Goal: Transaction & Acquisition: Purchase product/service

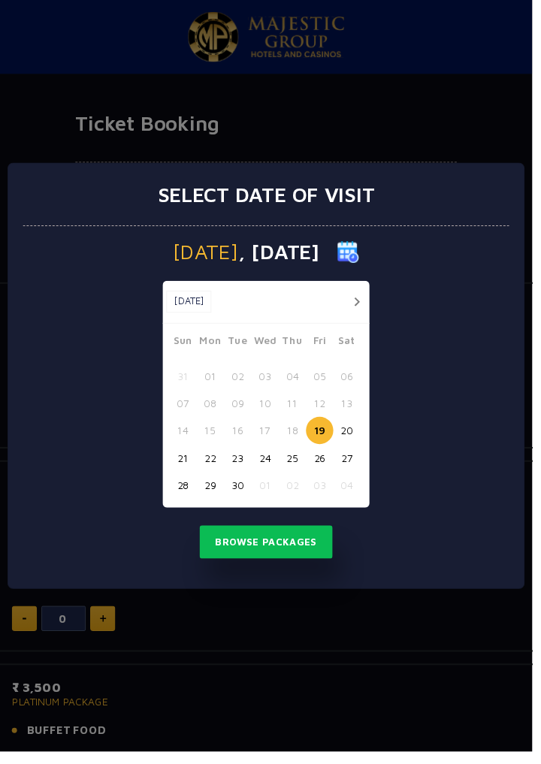
click at [294, 693] on div "Select date of visit Friday , 19 Sep 2025 Sep, 2025 Sep, 2025 Sun Mon Tue Wed T…" at bounding box center [270, 382] width 541 height 764
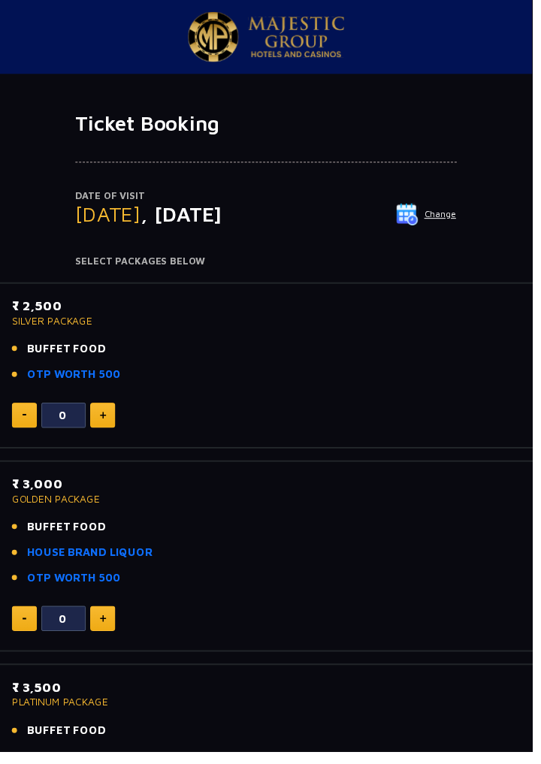
click at [104, 422] on img at bounding box center [104, 422] width 7 height 8
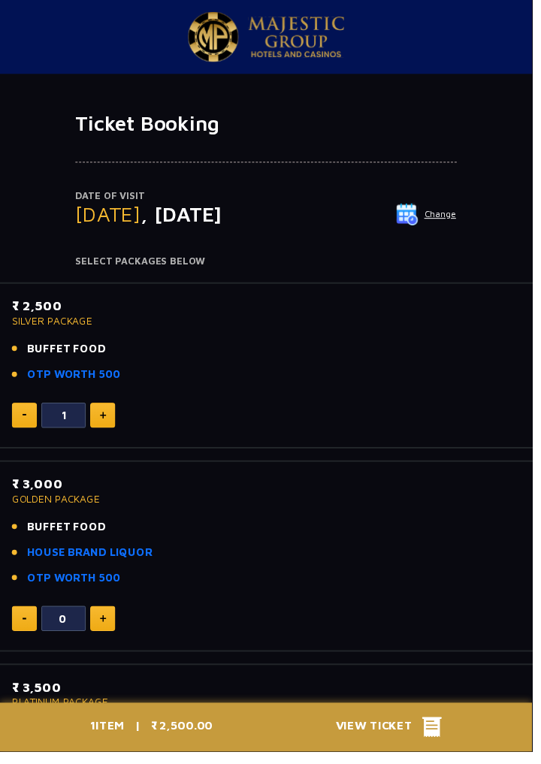
click at [107, 424] on img at bounding box center [104, 422] width 7 height 8
type input "2"
click at [435, 746] on icon at bounding box center [439, 739] width 20 height 23
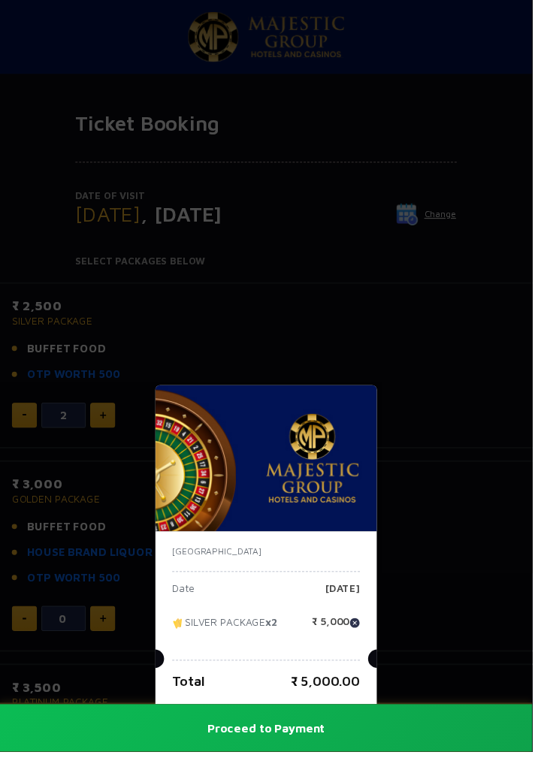
click at [77, 379] on div "India Date [DATE] SILVER PACKAGE x2 ₹ 5,000 Total ₹ 5,000.00 Proceed to Payment" at bounding box center [270, 382] width 541 height 764
